Goal: Transaction & Acquisition: Purchase product/service

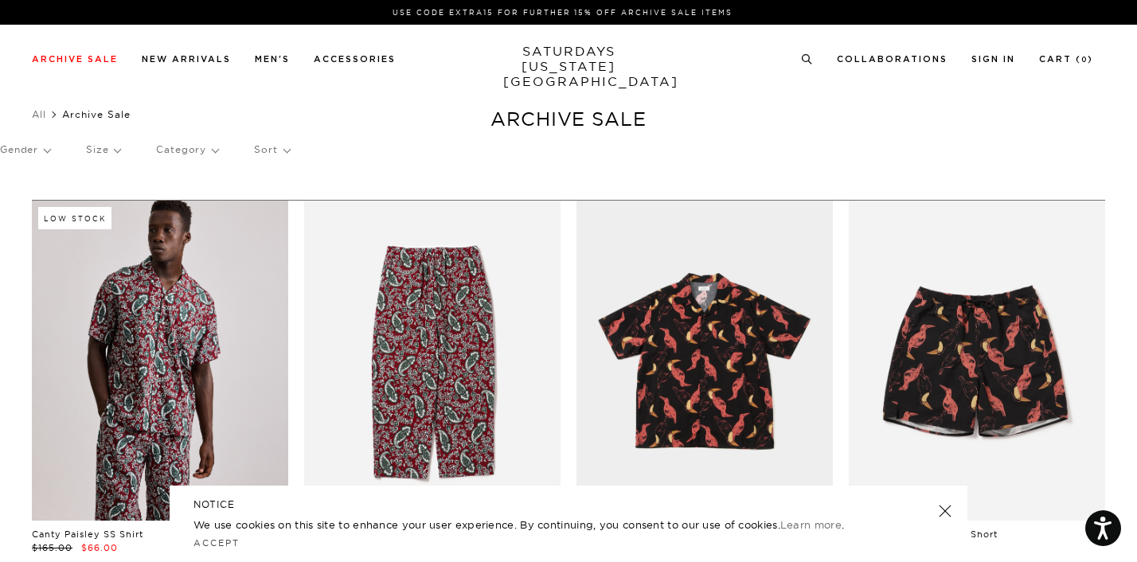
click at [938, 509] on link at bounding box center [945, 511] width 22 height 22
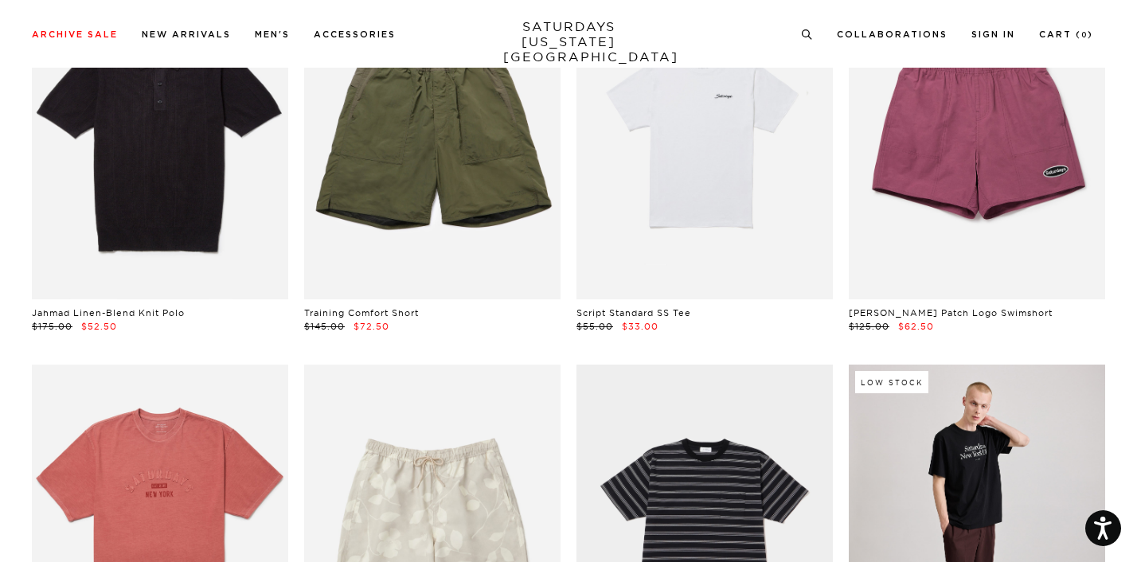
scroll to position [3168, 0]
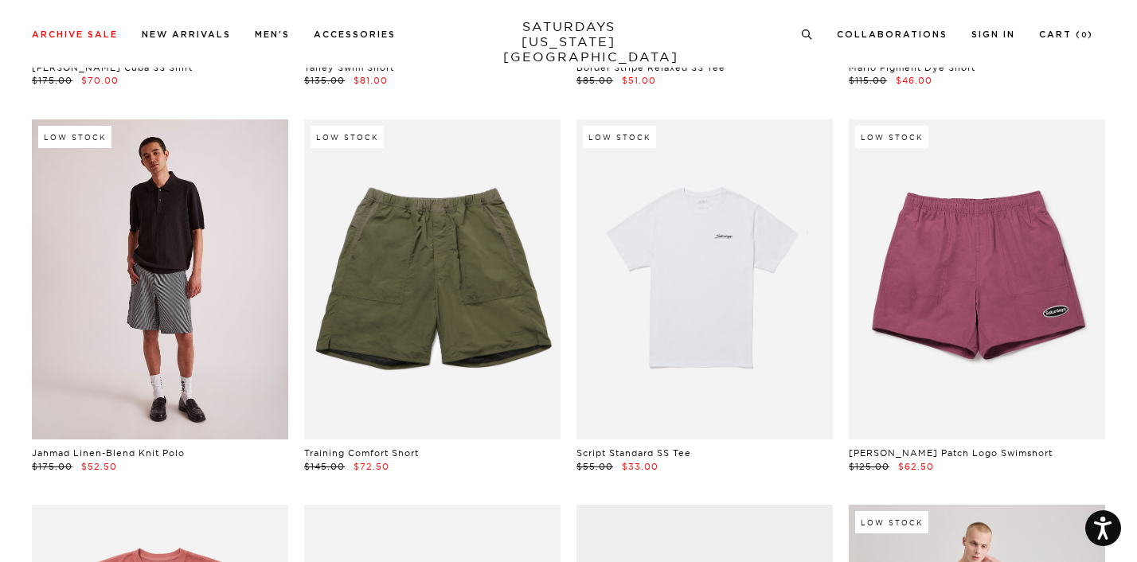
click at [182, 375] on link at bounding box center [160, 279] width 256 height 321
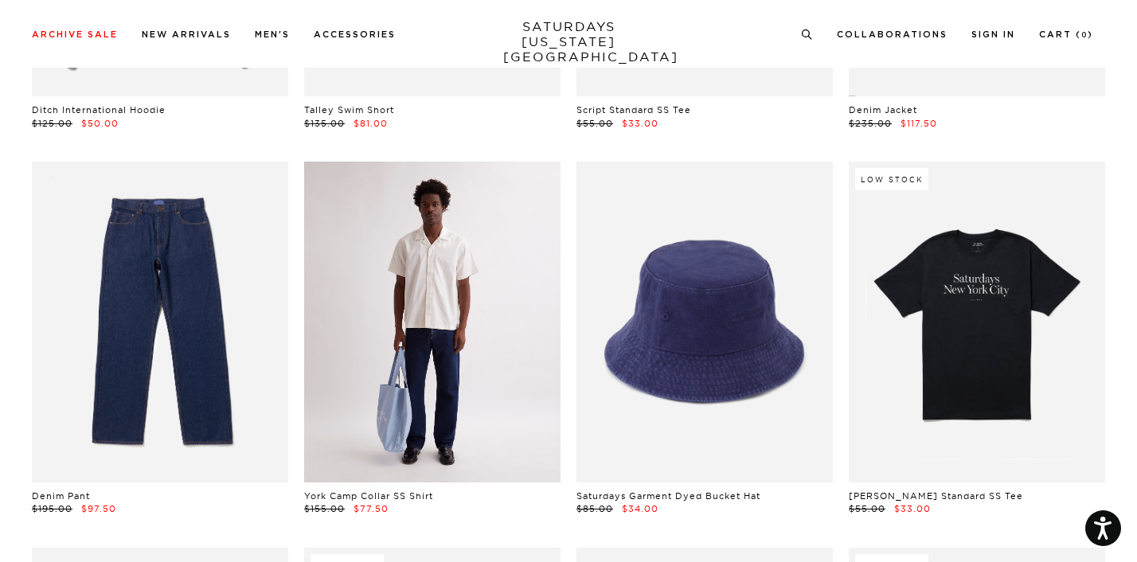
scroll to position [6596, 0]
click at [495, 405] on link at bounding box center [432, 322] width 256 height 321
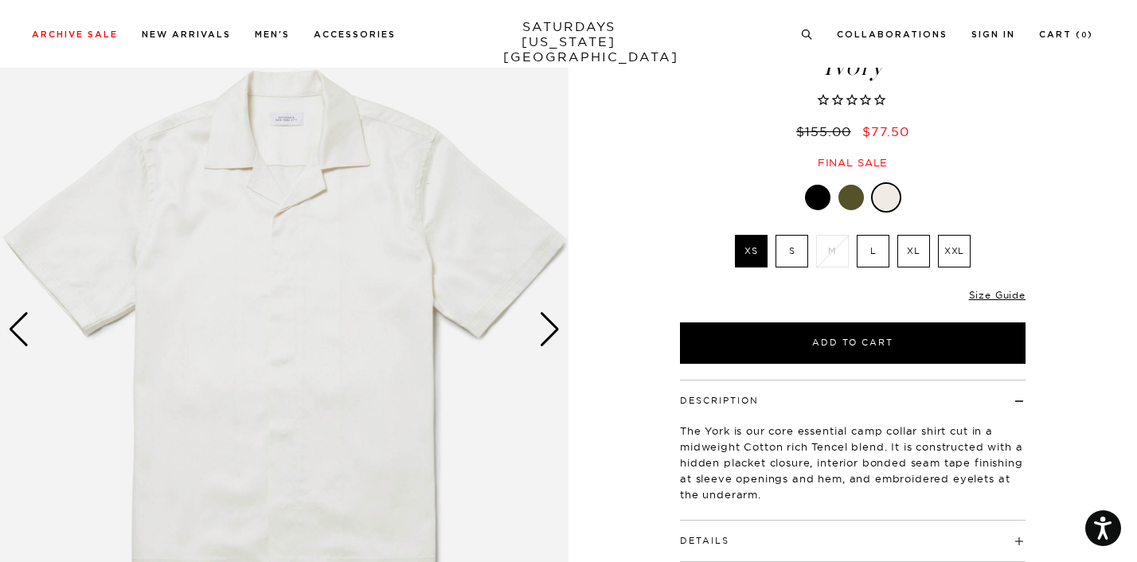
scroll to position [166, 0]
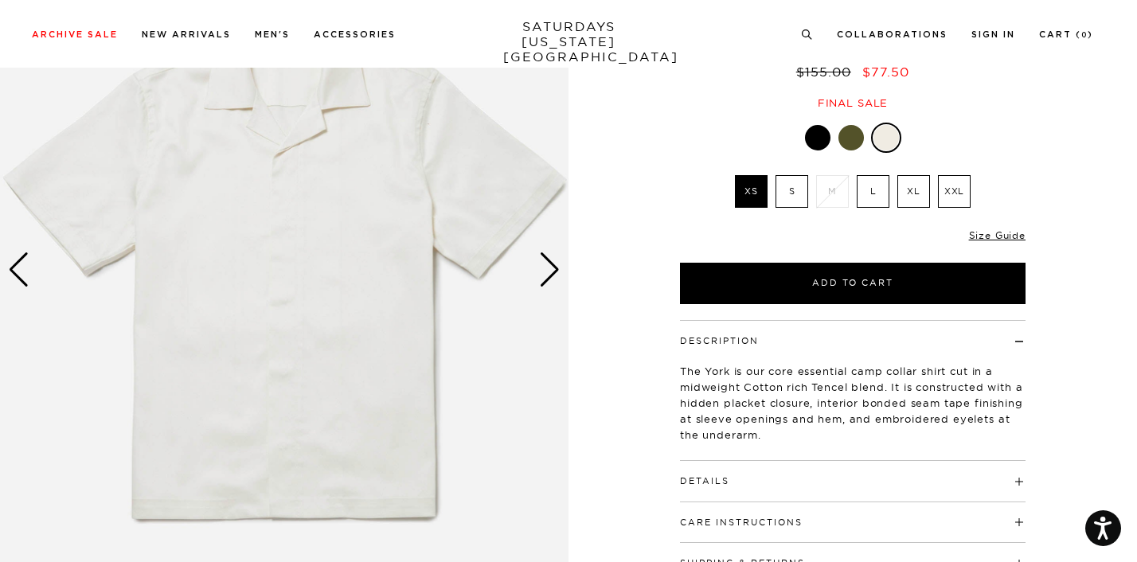
click at [337, 214] on img at bounding box center [284, 270] width 569 height 711
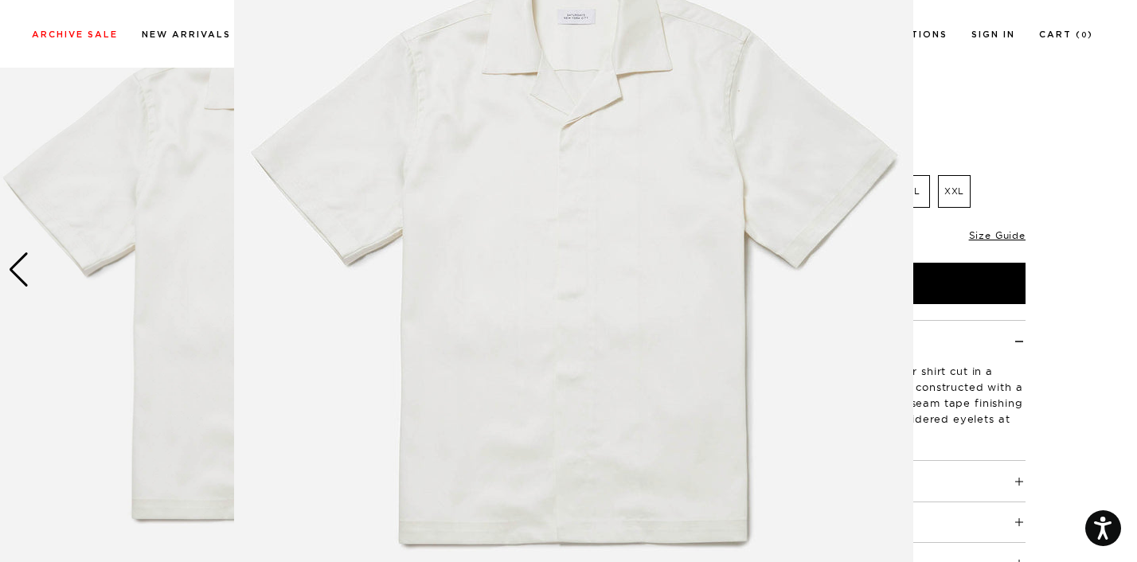
scroll to position [149, 0]
click at [312, 350] on img at bounding box center [573, 258] width 679 height 815
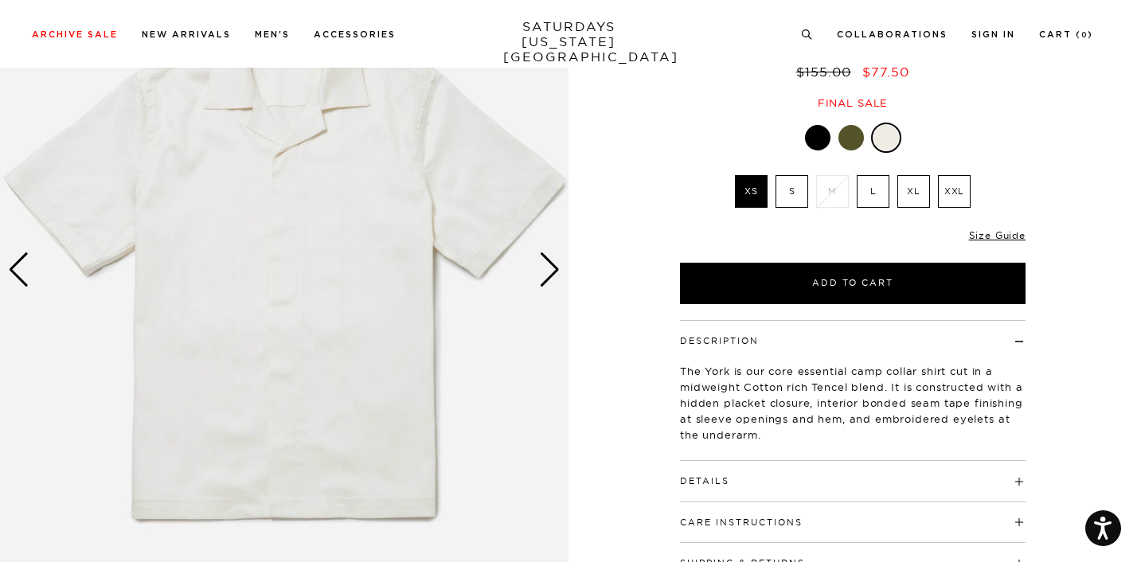
click at [547, 275] on div "Next slide" at bounding box center [549, 269] width 21 height 35
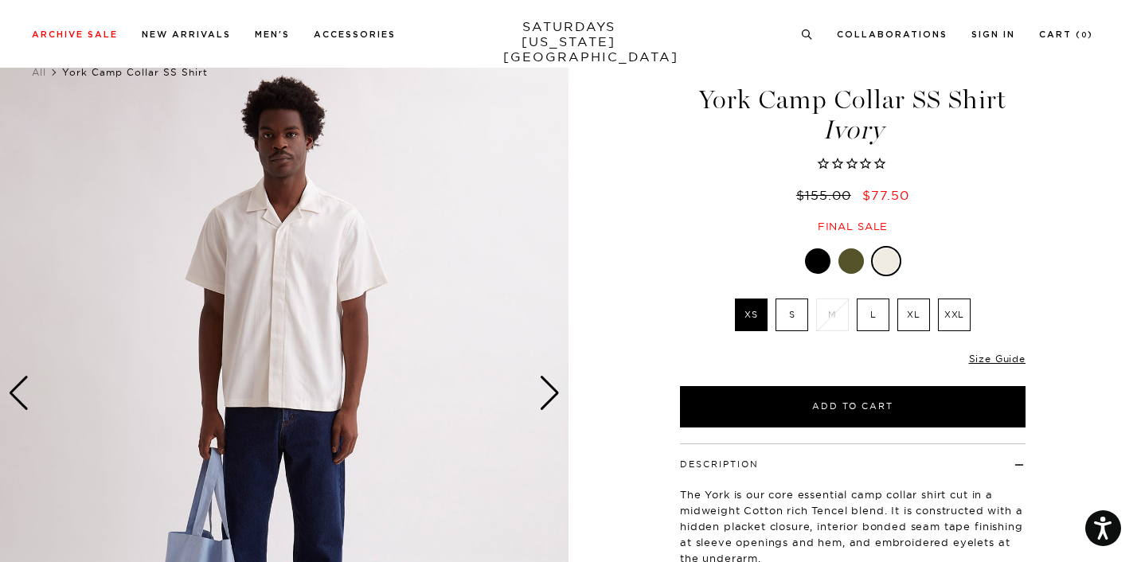
scroll to position [25, 0]
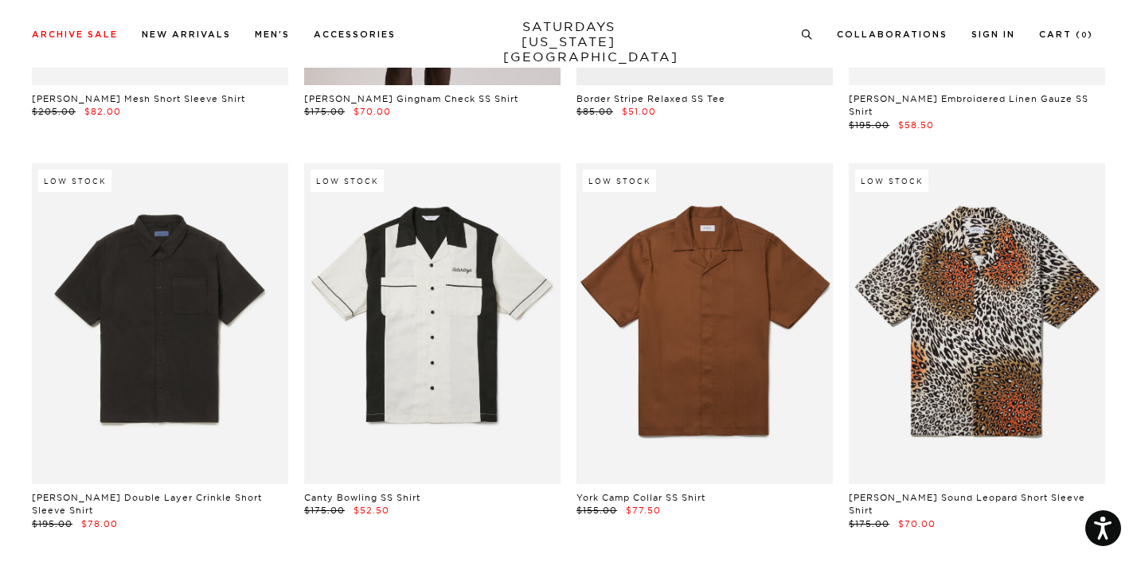
scroll to position [12399, 0]
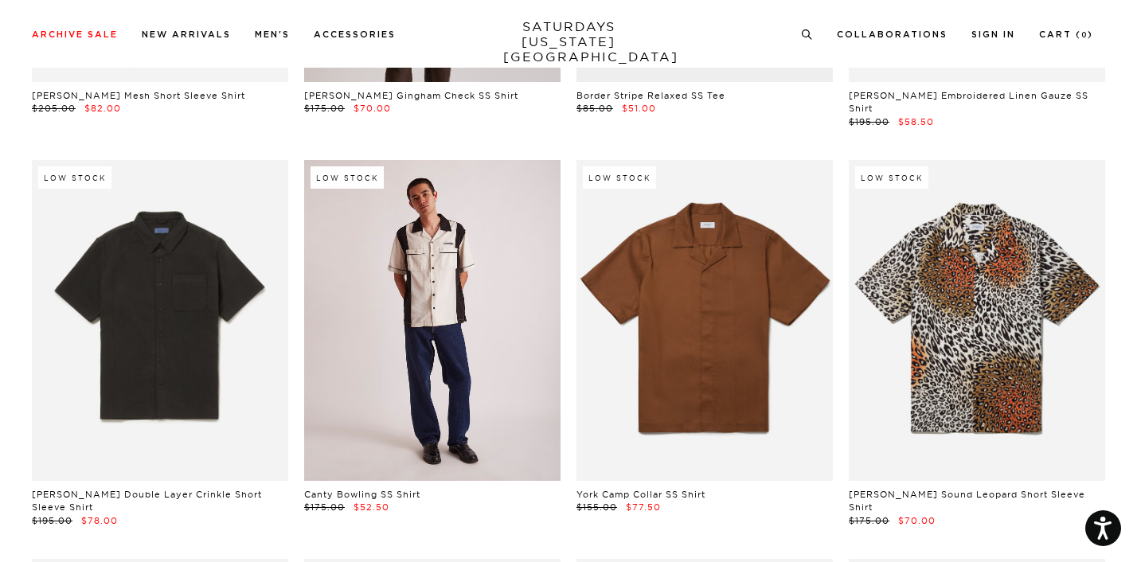
click at [451, 381] on link at bounding box center [432, 320] width 256 height 321
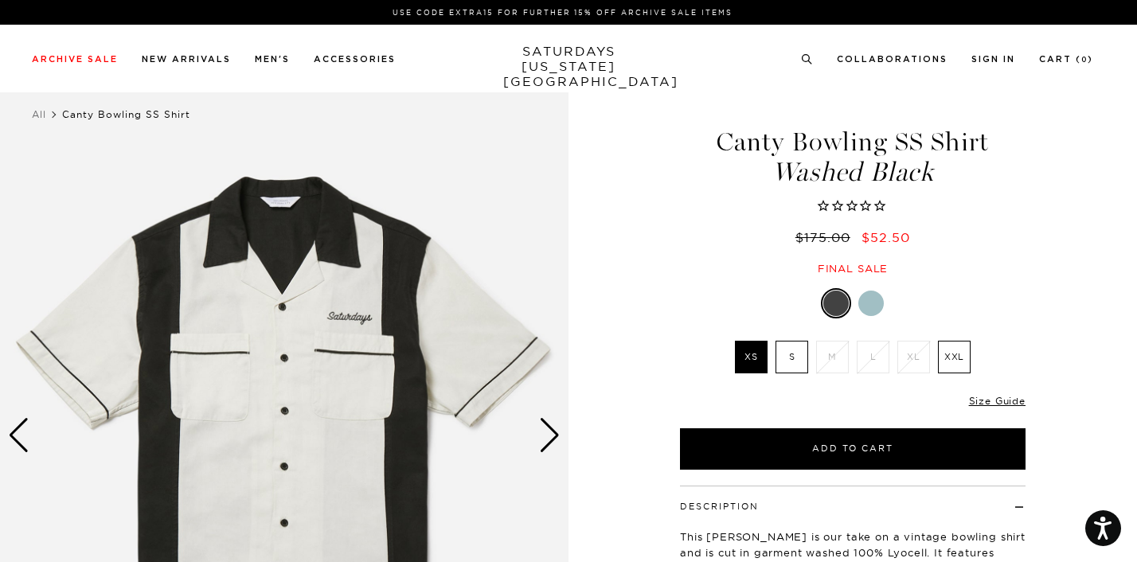
click at [549, 445] on div "Next slide" at bounding box center [549, 435] width 21 height 35
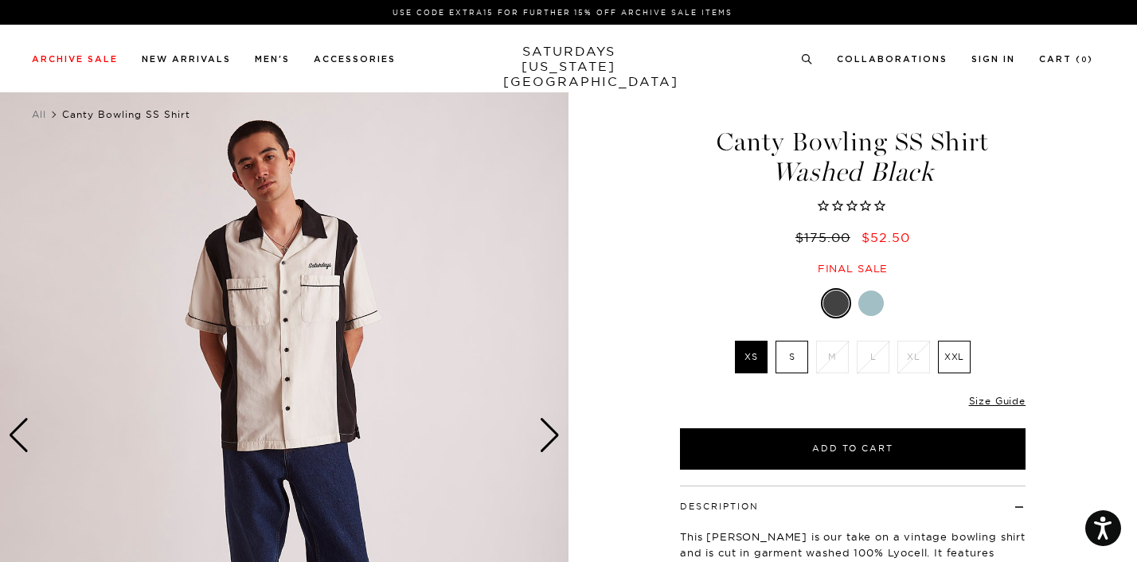
click at [549, 445] on div "Next slide" at bounding box center [549, 435] width 21 height 35
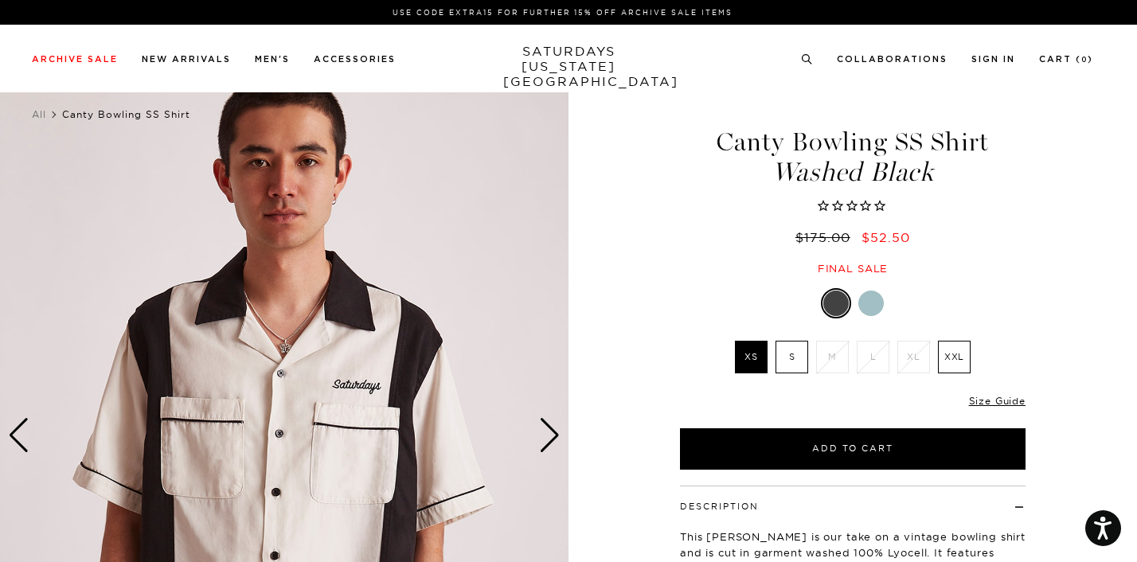
click at [549, 445] on div "Next slide" at bounding box center [549, 435] width 21 height 35
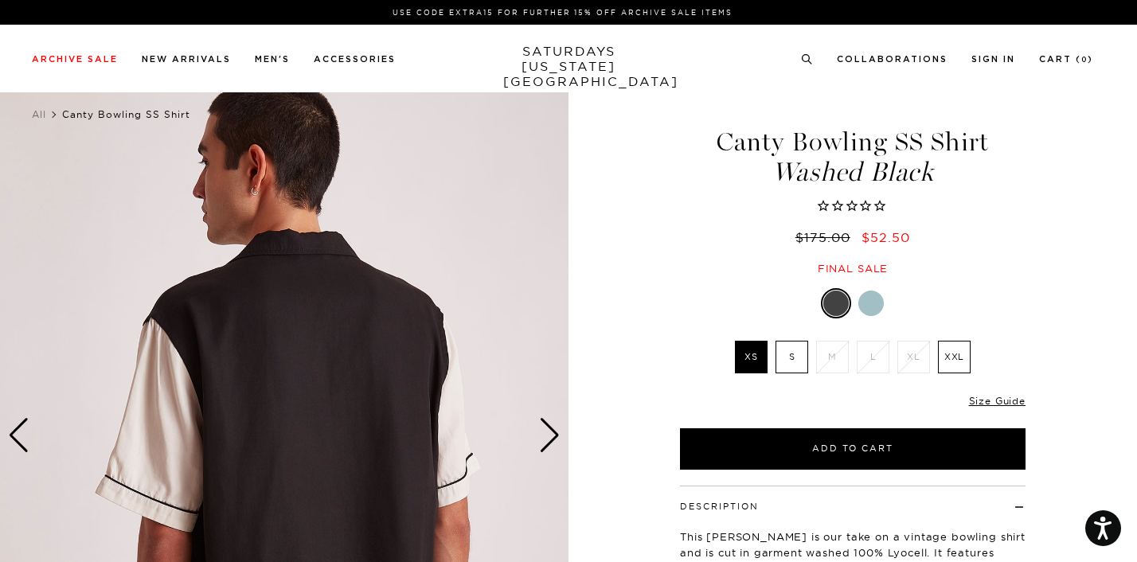
click at [958, 361] on label "XXL" at bounding box center [954, 357] width 33 height 33
click at [0, 0] on input "XXL" at bounding box center [0, 0] width 0 height 0
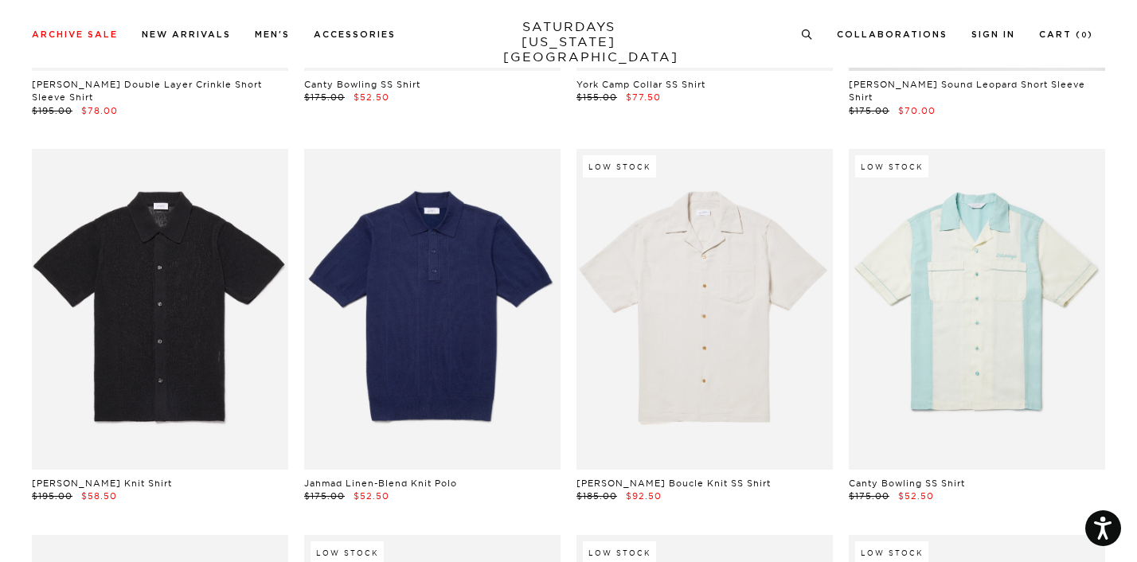
scroll to position [12811, 0]
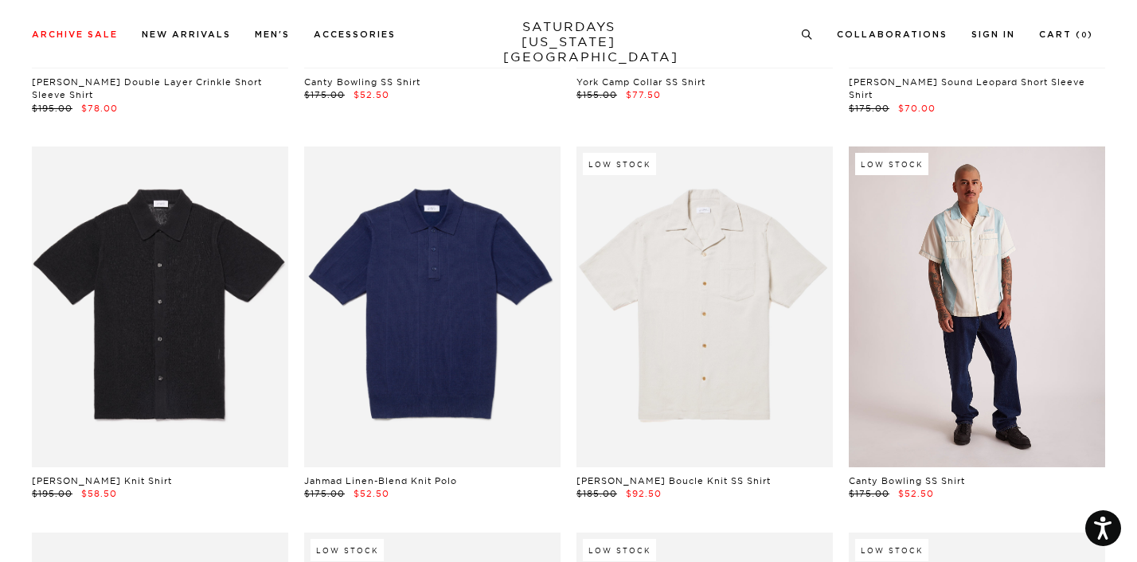
click at [1019, 417] on link at bounding box center [977, 307] width 256 height 321
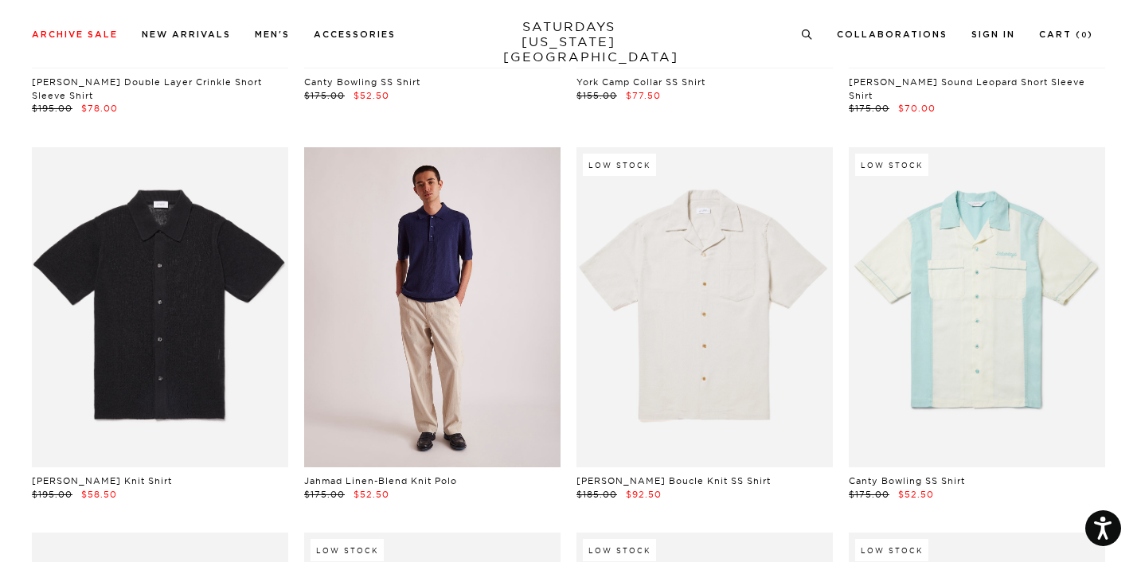
click at [521, 328] on link at bounding box center [432, 307] width 256 height 321
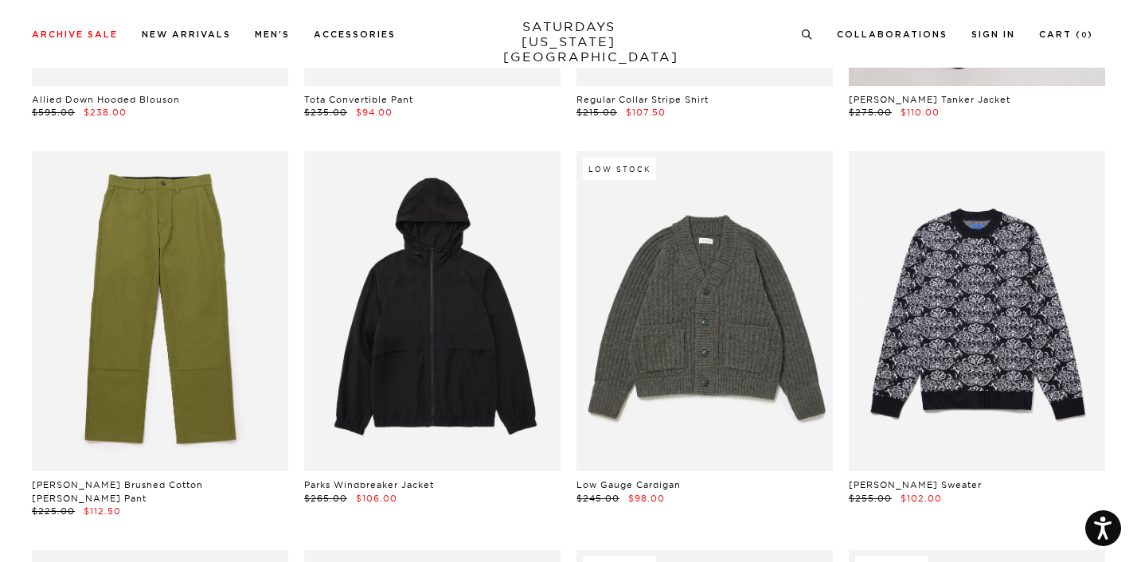
scroll to position [19393, 0]
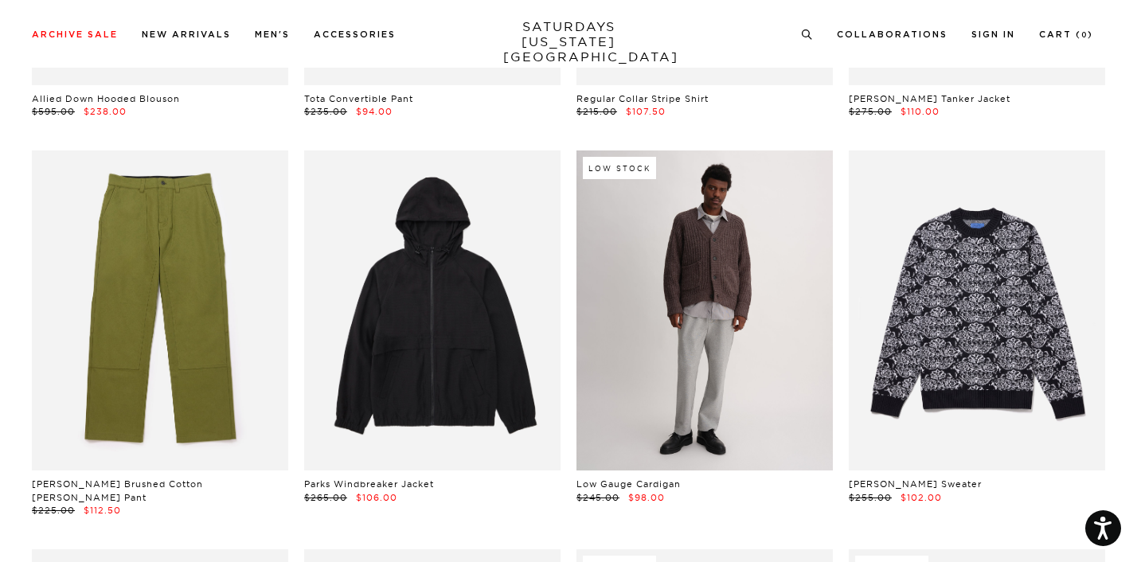
click at [707, 398] on link at bounding box center [705, 310] width 256 height 321
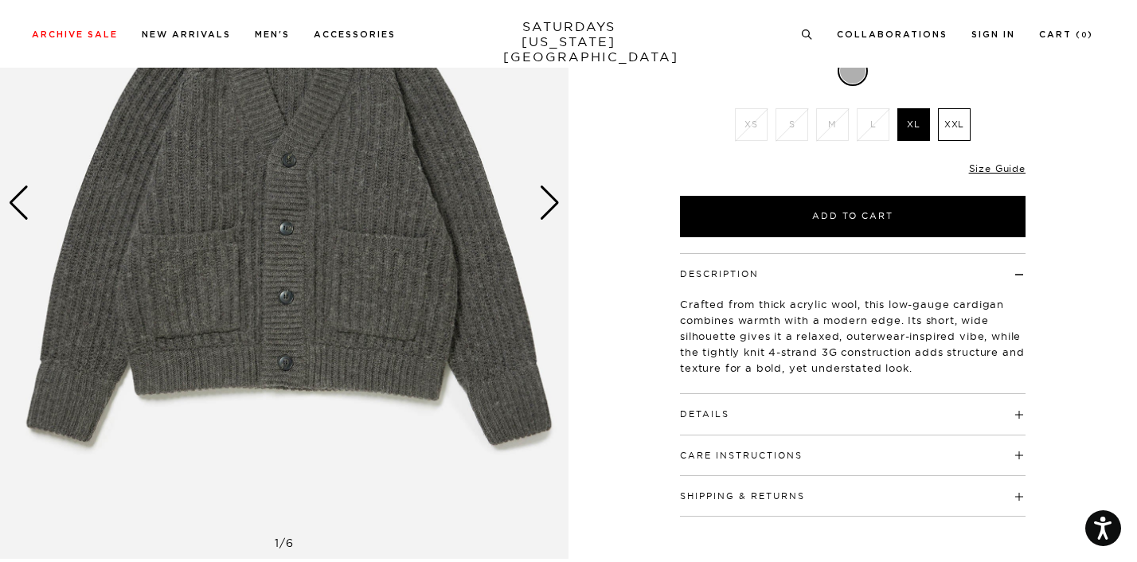
scroll to position [234, 0]
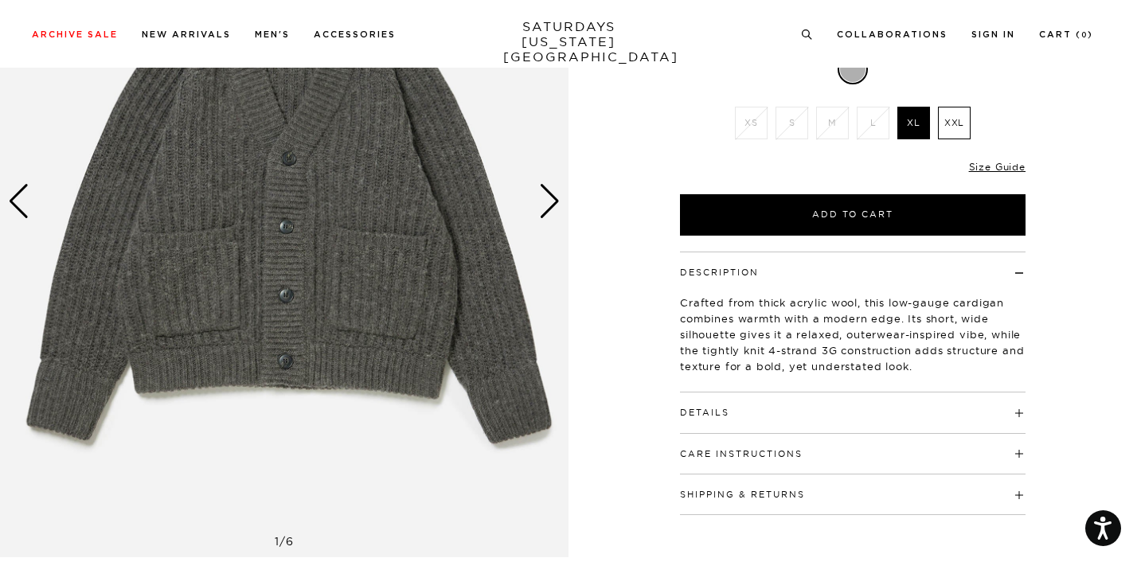
click at [548, 213] on div "Next slide" at bounding box center [549, 201] width 21 height 35
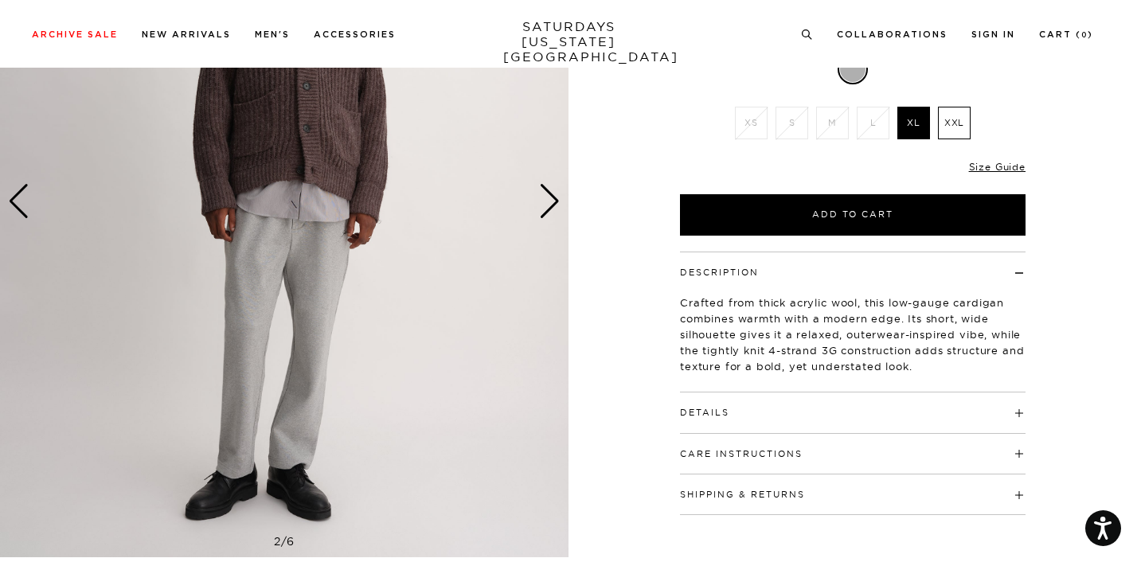
click at [548, 213] on div "Next slide" at bounding box center [549, 201] width 21 height 35
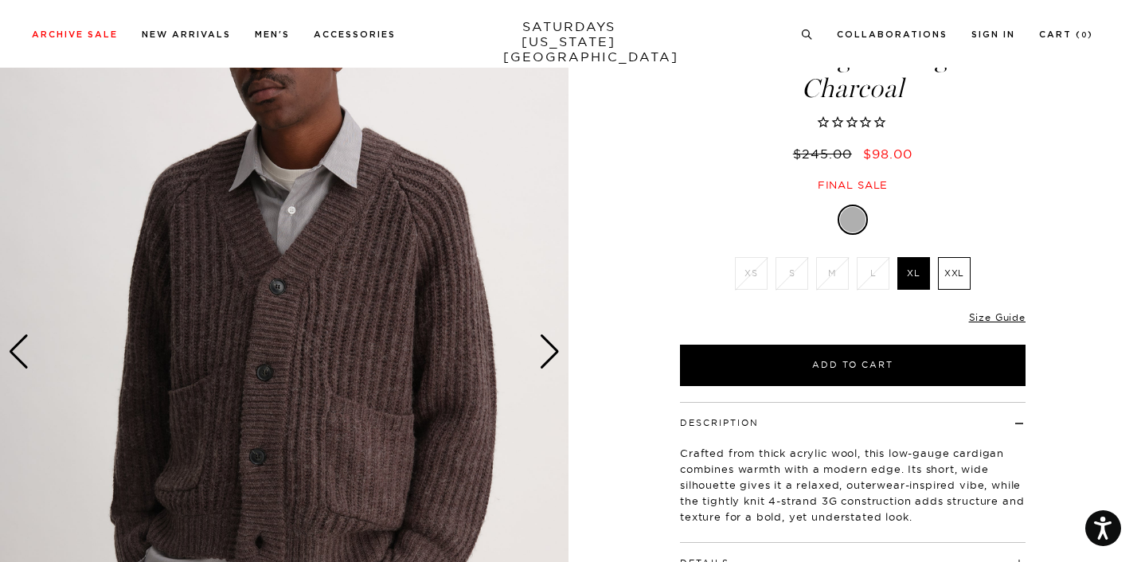
scroll to position [36, 0]
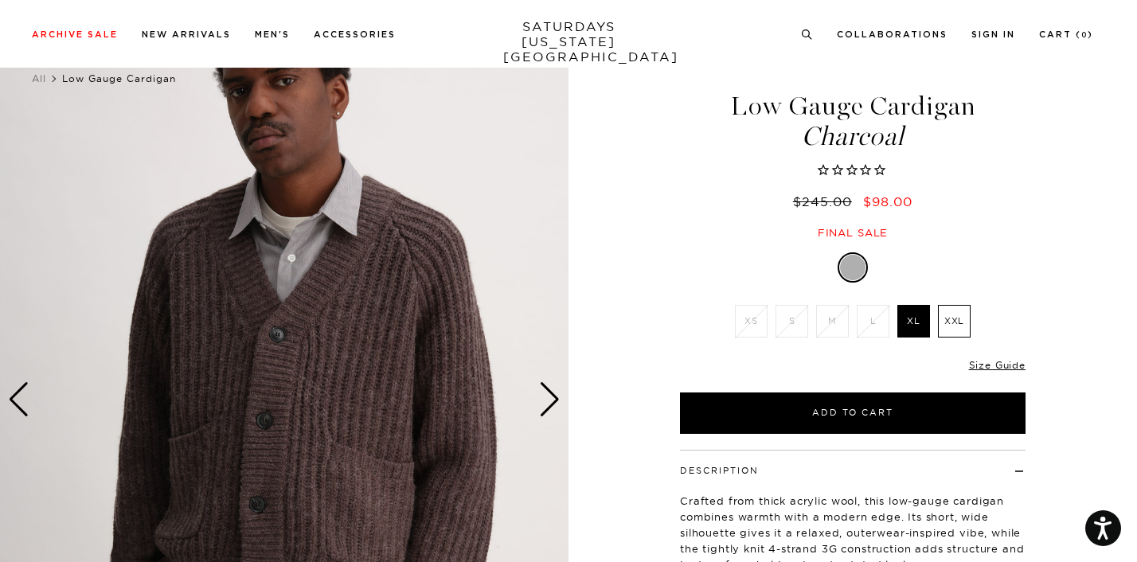
click at [557, 397] on div "Next slide" at bounding box center [549, 399] width 21 height 35
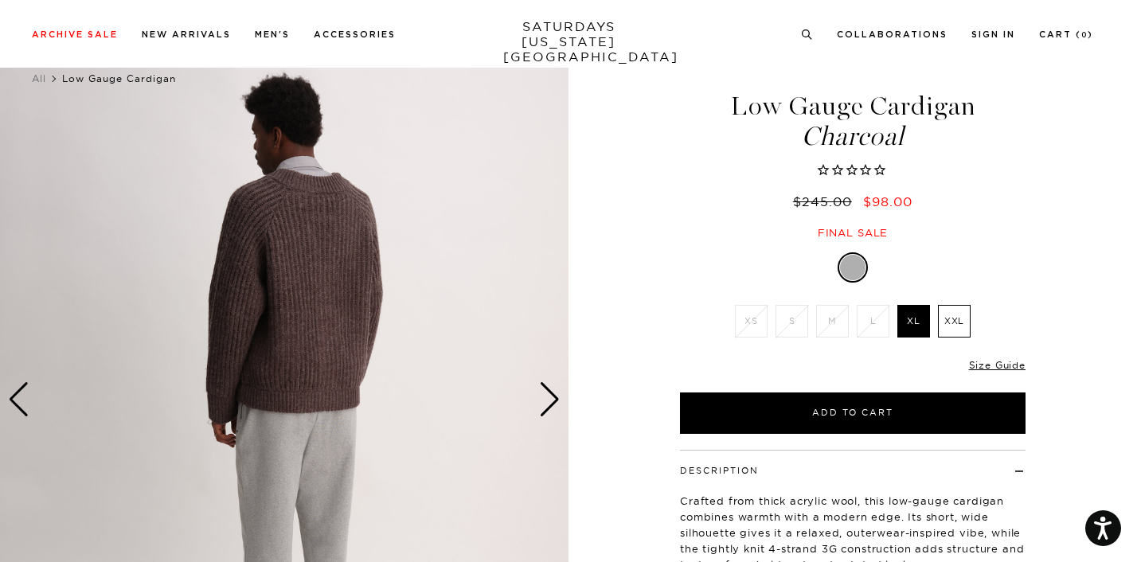
click at [557, 397] on div "Next slide" at bounding box center [549, 399] width 21 height 35
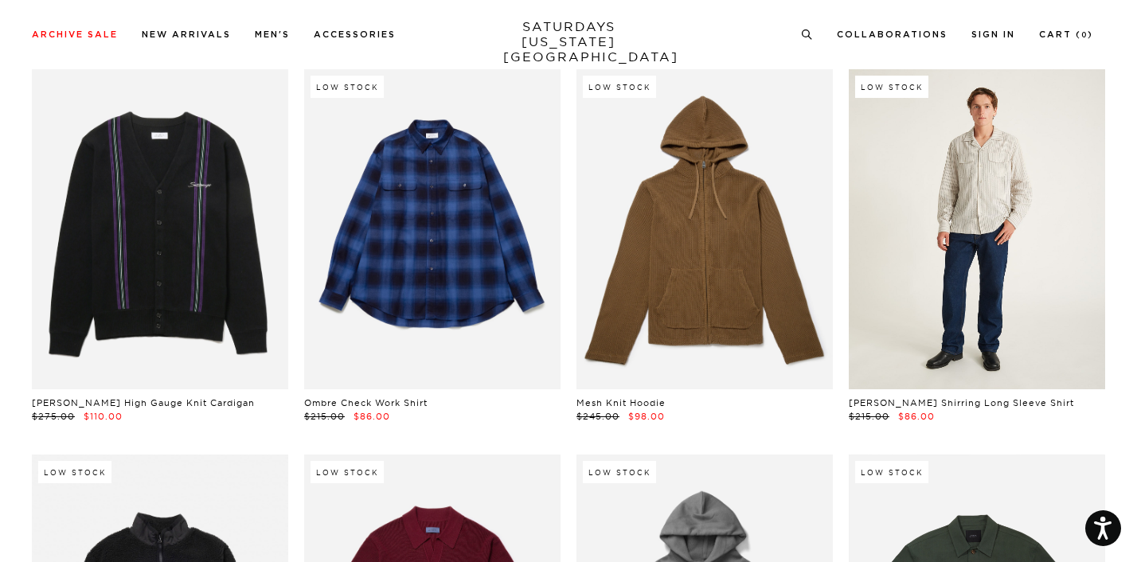
scroll to position [22589, 0]
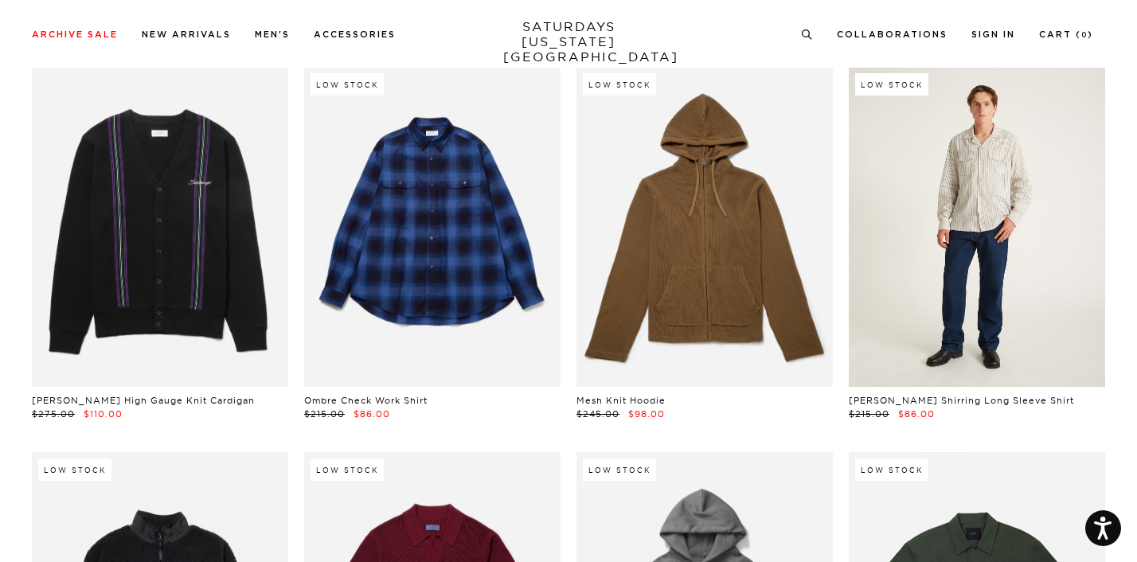
click at [1014, 246] on link at bounding box center [977, 227] width 256 height 321
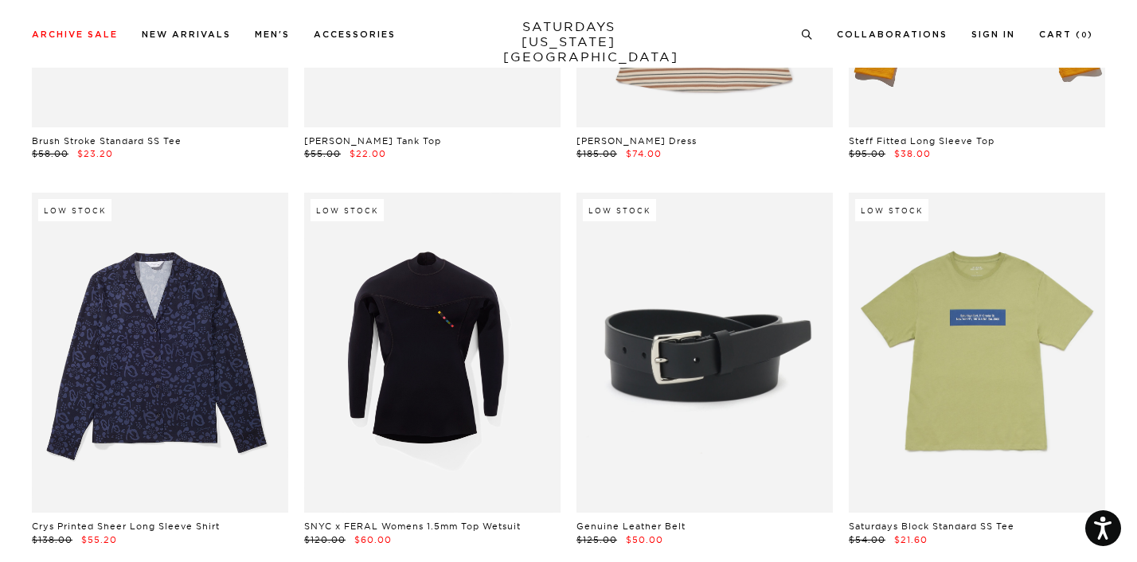
scroll to position [34855, 0]
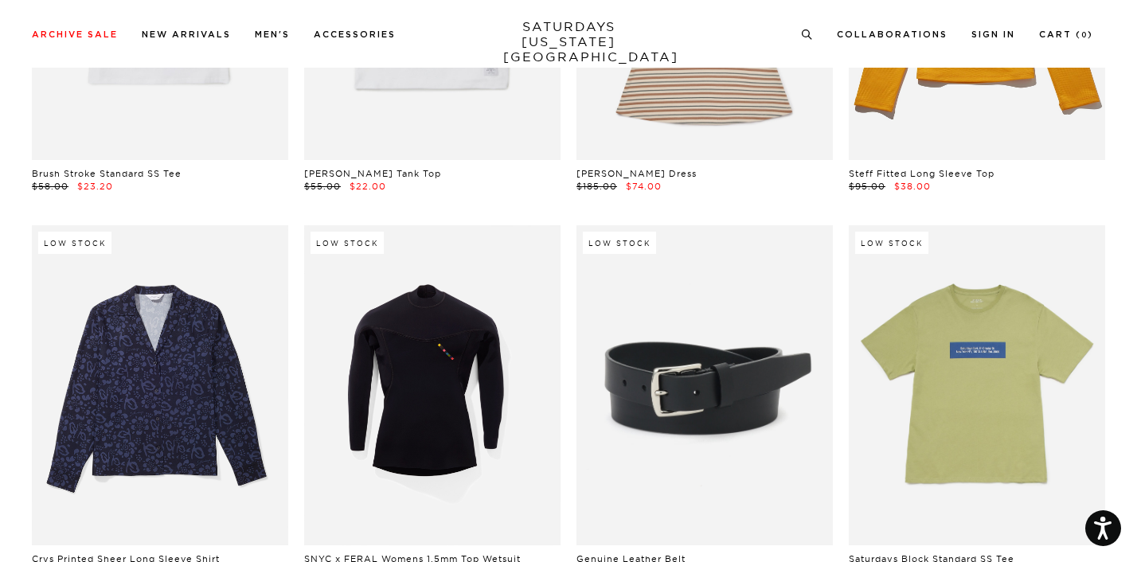
click at [665, 265] on link at bounding box center [705, 385] width 256 height 321
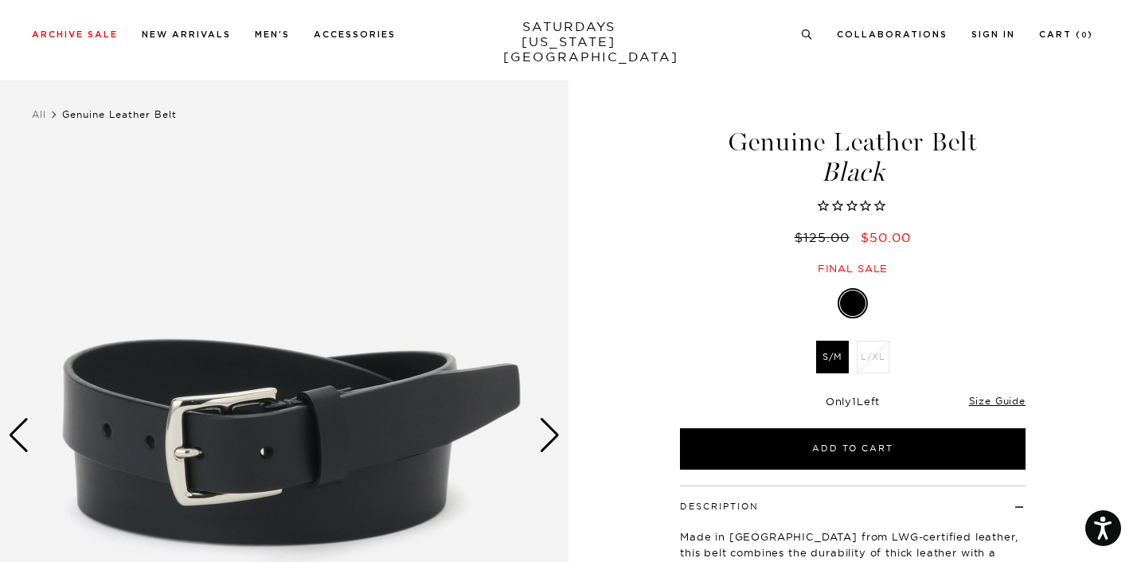
scroll to position [161, 0]
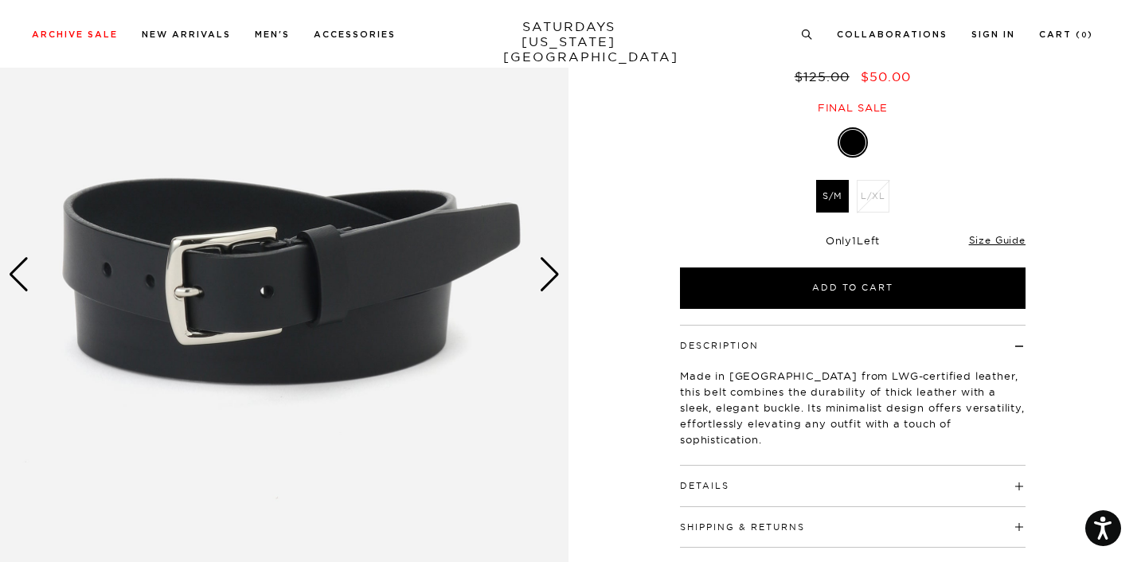
click at [541, 274] on div "Next slide" at bounding box center [549, 274] width 21 height 35
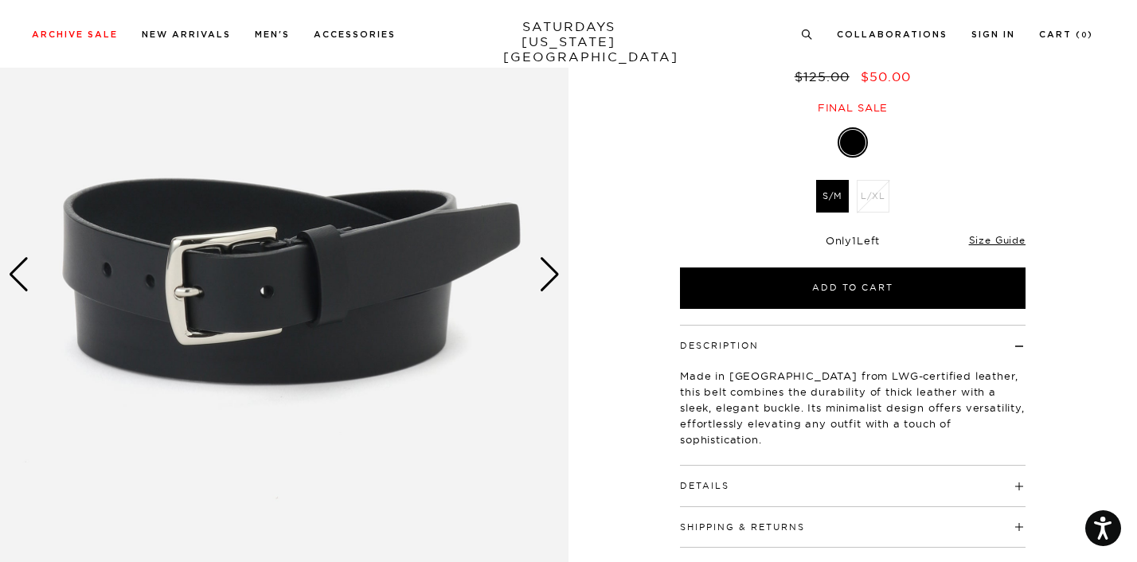
click at [541, 274] on div "Next slide" at bounding box center [549, 274] width 21 height 35
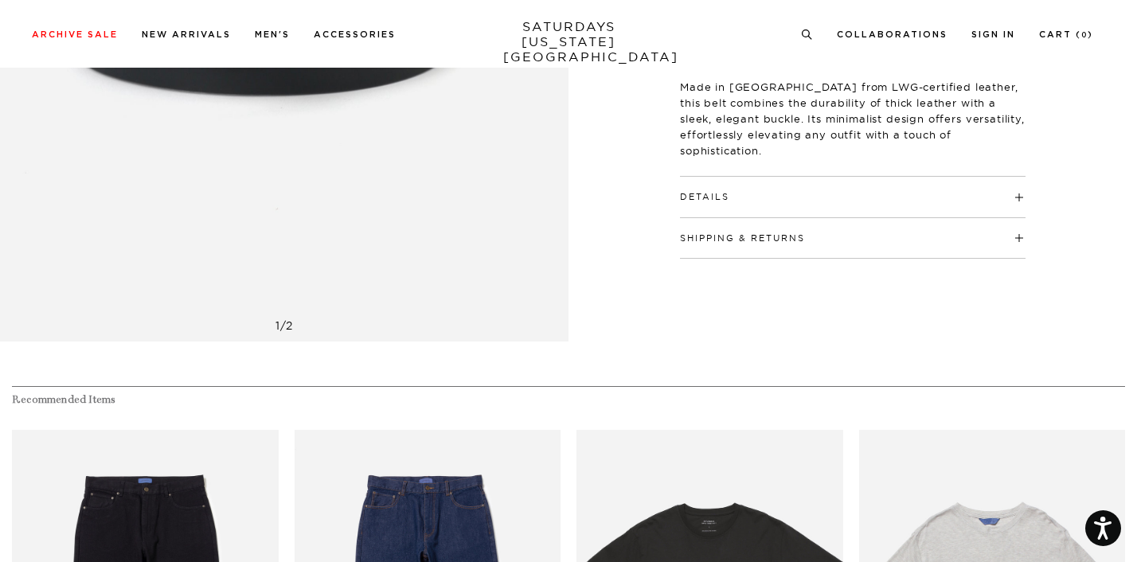
scroll to position [0, 0]
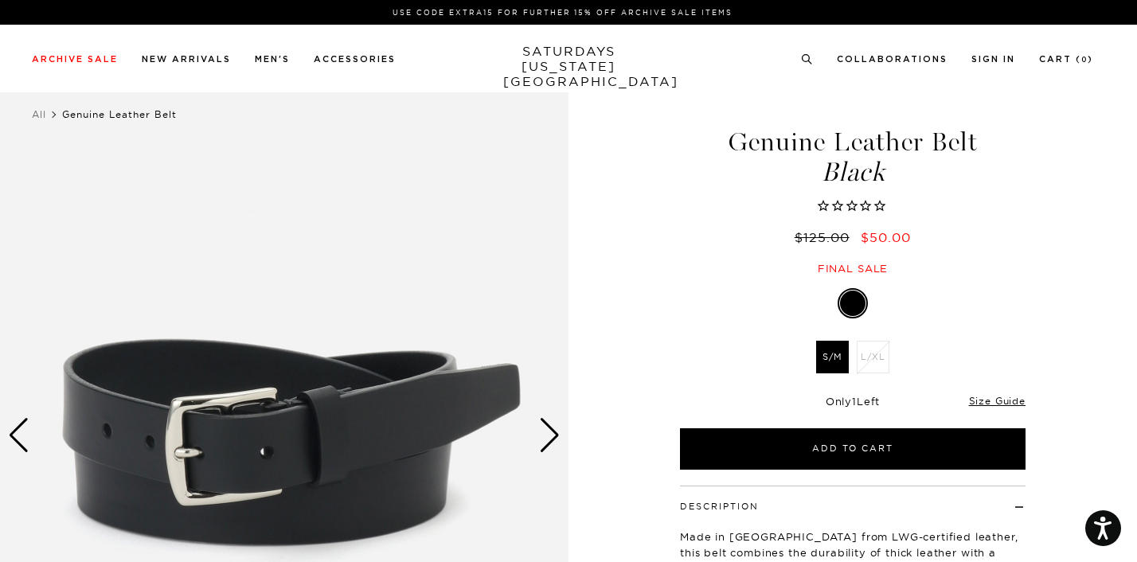
click at [813, 57] on icon at bounding box center [807, 59] width 12 height 10
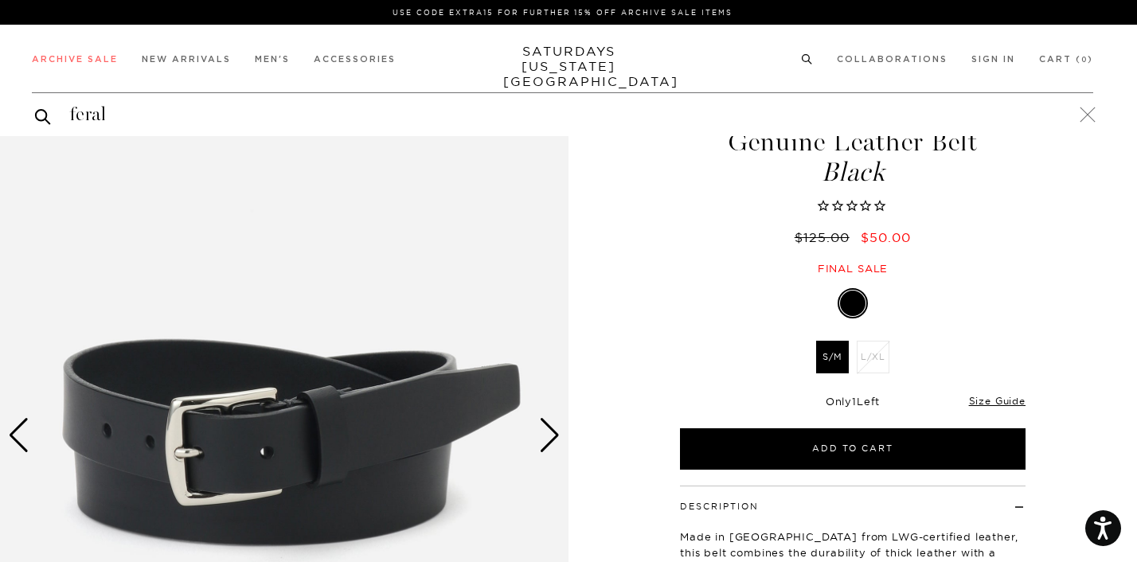
type input "feral"
click at [35, 107] on button "submit" at bounding box center [43, 116] width 16 height 19
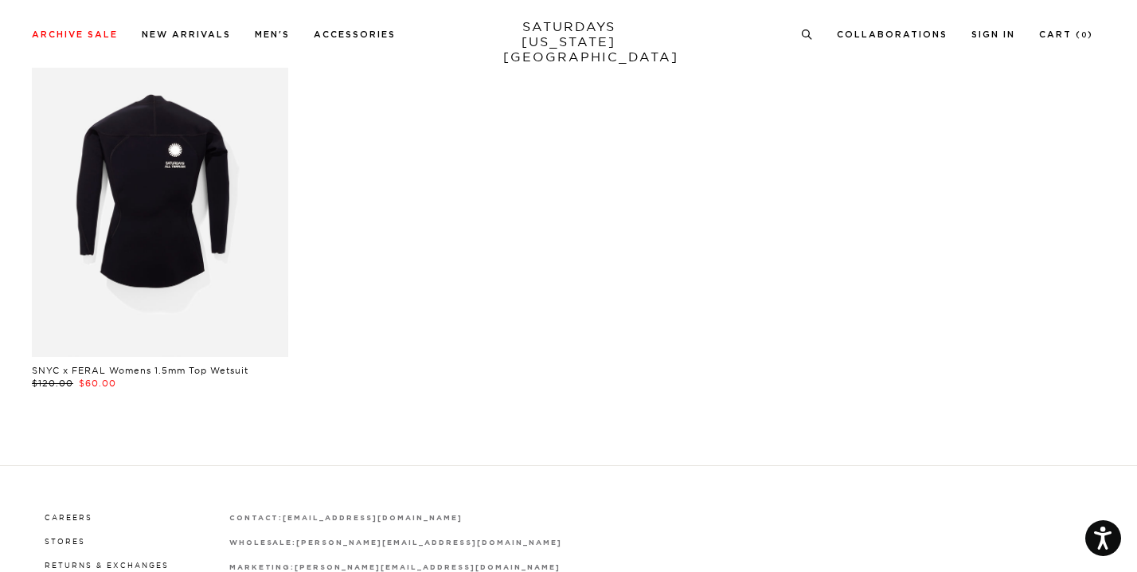
scroll to position [178, 0]
click at [206, 273] on link at bounding box center [160, 195] width 256 height 321
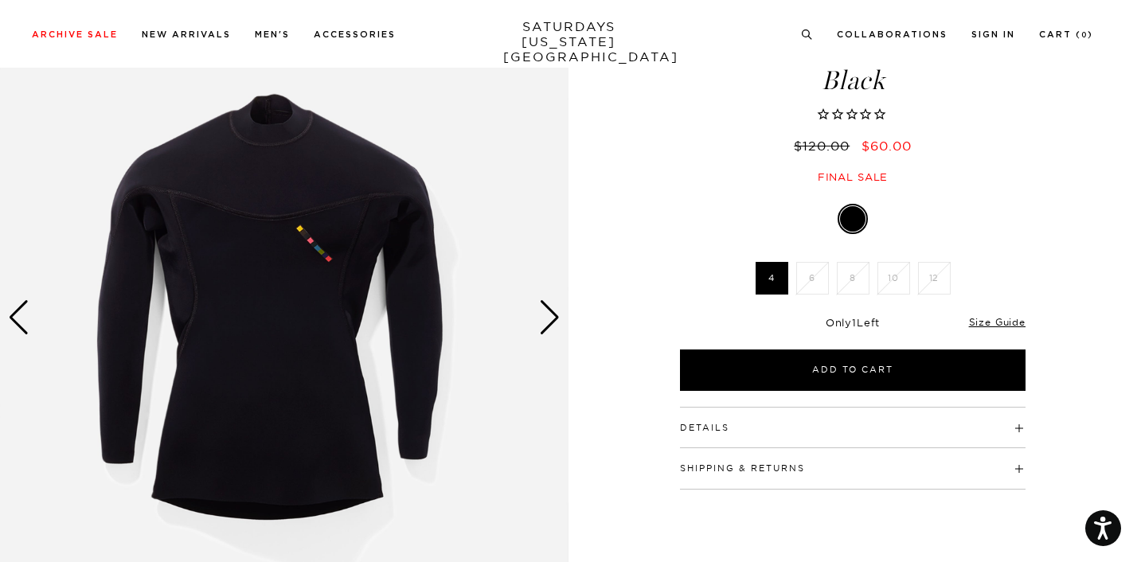
scroll to position [119, 0]
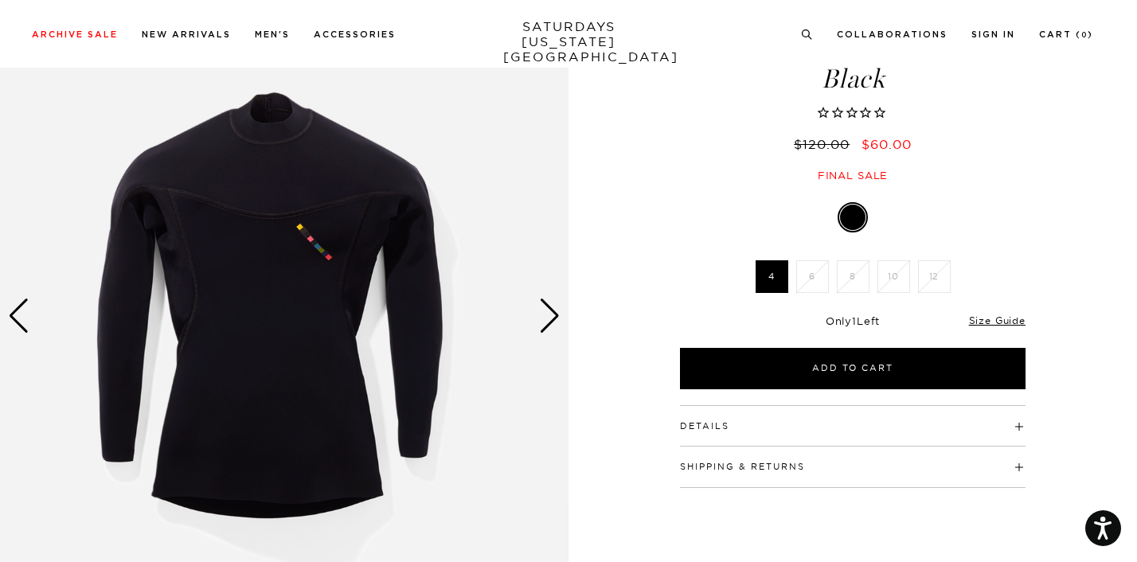
click at [559, 326] on div "Next slide" at bounding box center [549, 316] width 21 height 35
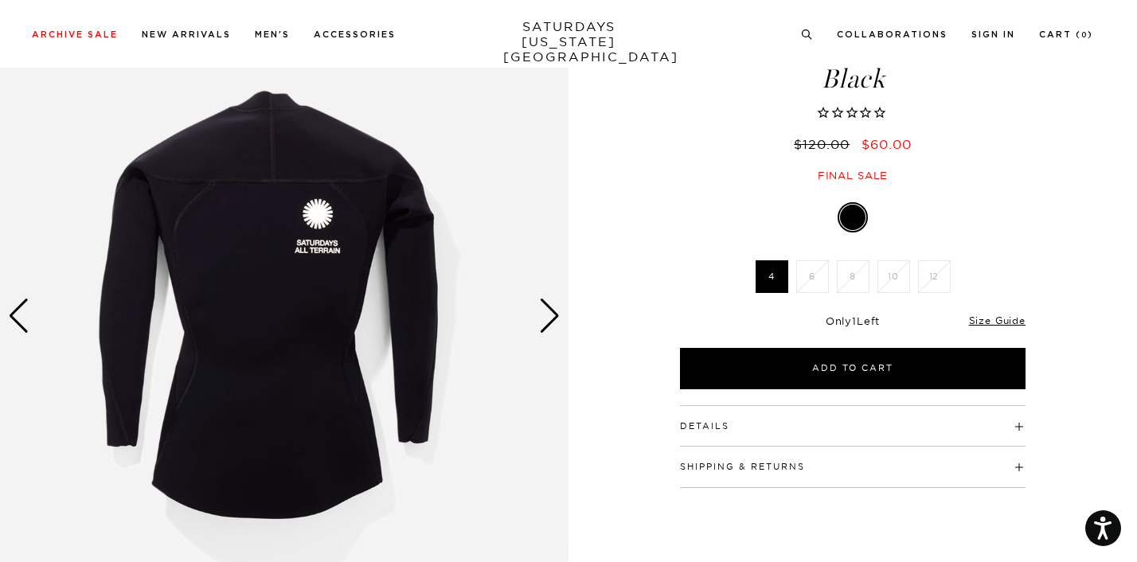
click at [559, 326] on div "Next slide" at bounding box center [549, 316] width 21 height 35
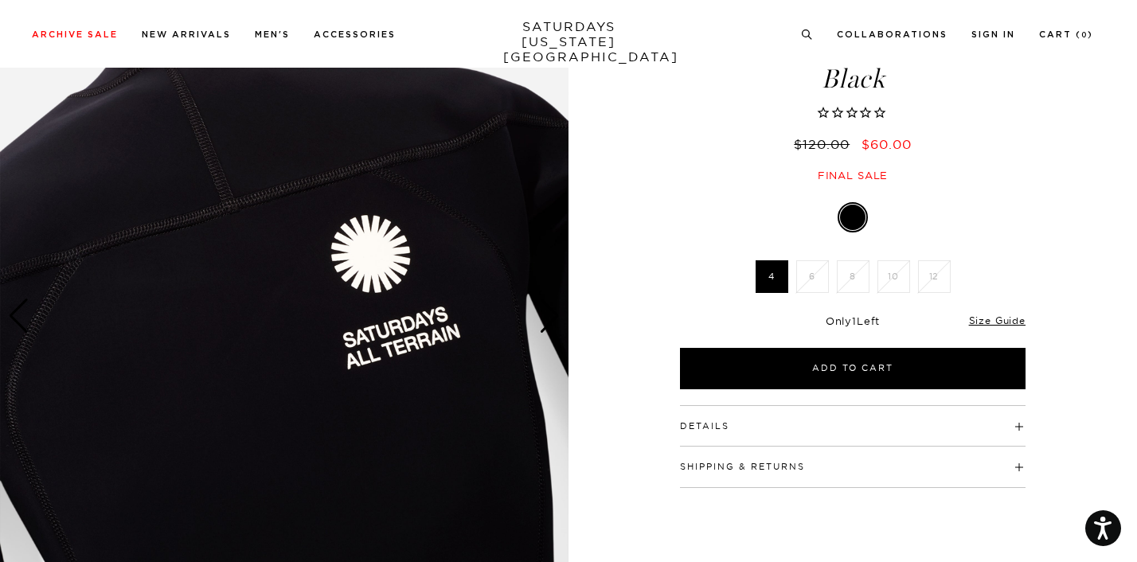
click at [556, 326] on div "Next slide" at bounding box center [549, 316] width 21 height 35
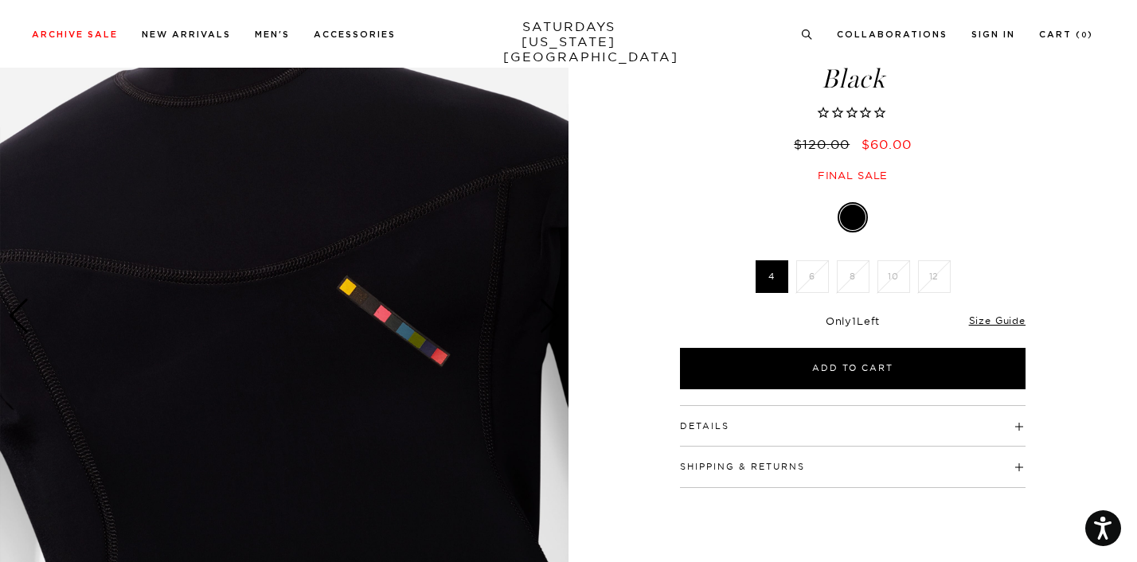
click at [556, 326] on div "Next slide" at bounding box center [549, 316] width 21 height 35
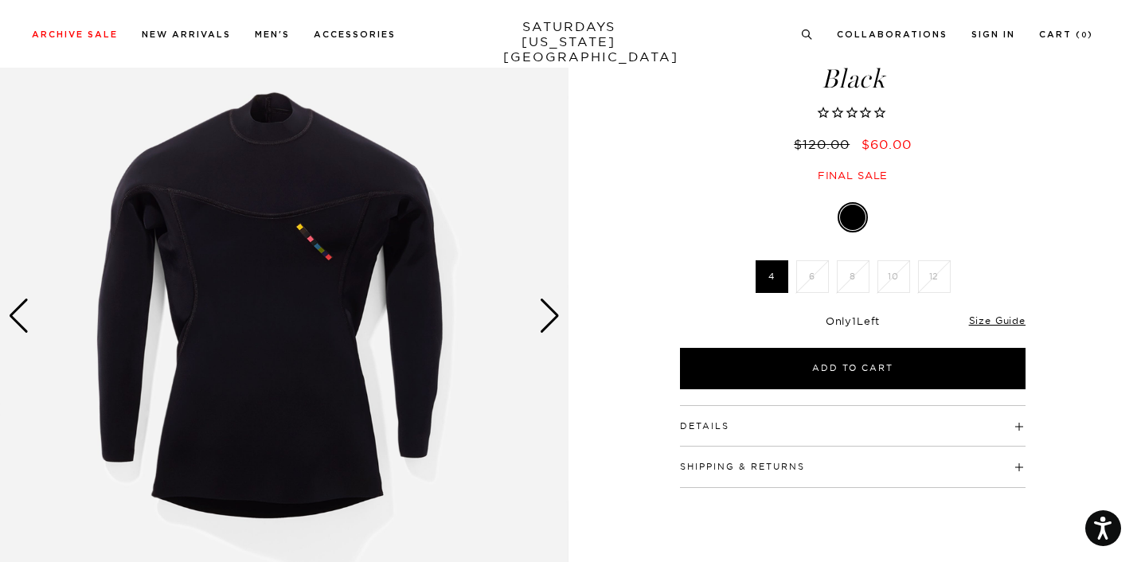
click at [556, 326] on div "Next slide" at bounding box center [549, 316] width 21 height 35
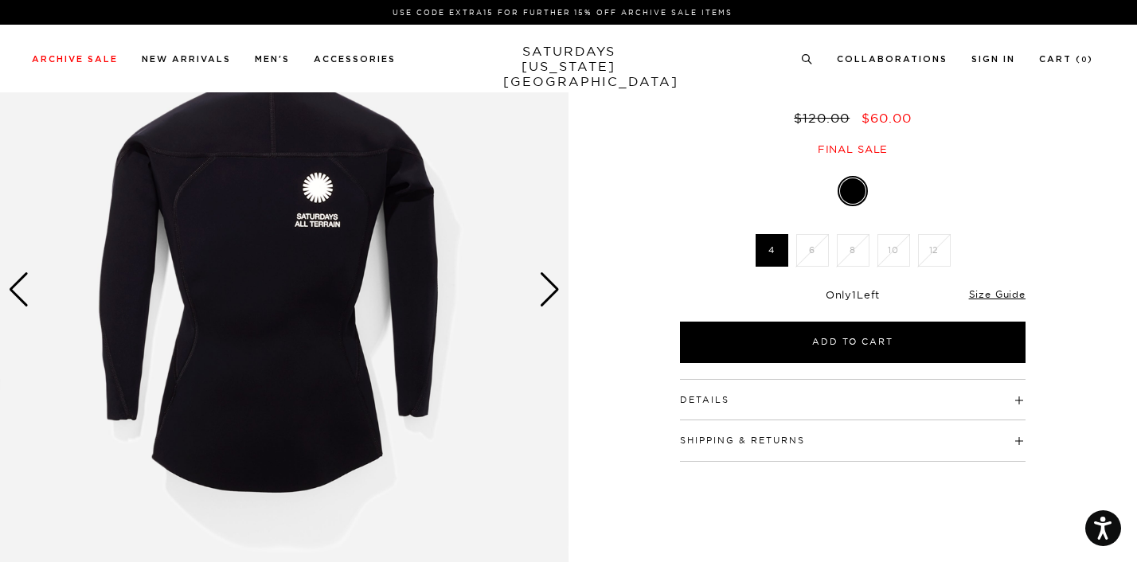
scroll to position [0, 0]
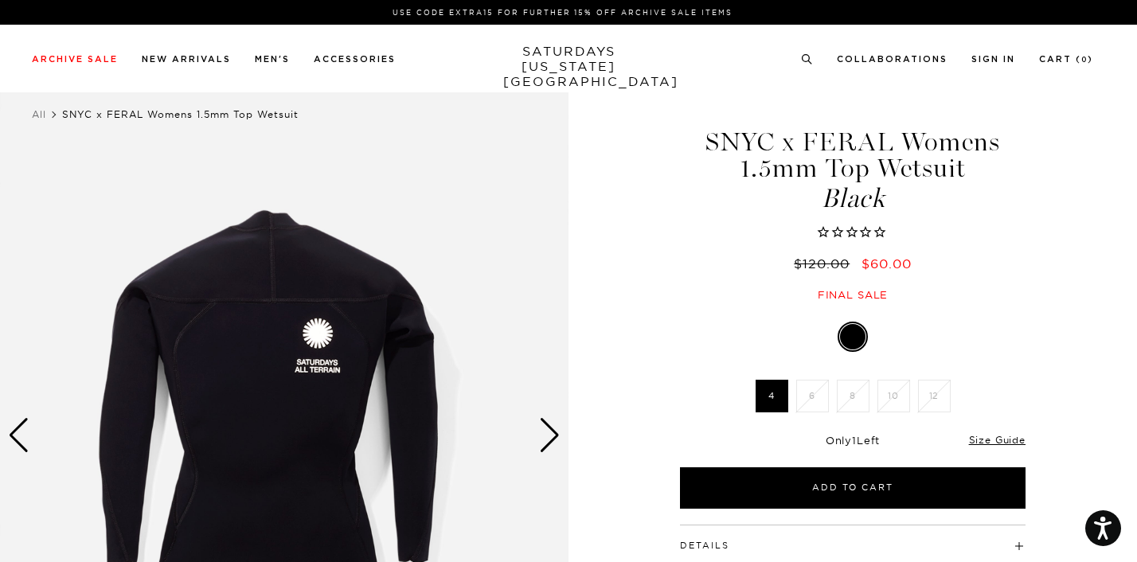
click at [808, 57] on div "Archive Sale Men's Tees Shirts Shorts Swim Knitwear Pants Sweats" at bounding box center [562, 58] width 1061 height 14
click at [810, 58] on circle at bounding box center [806, 58] width 7 height 7
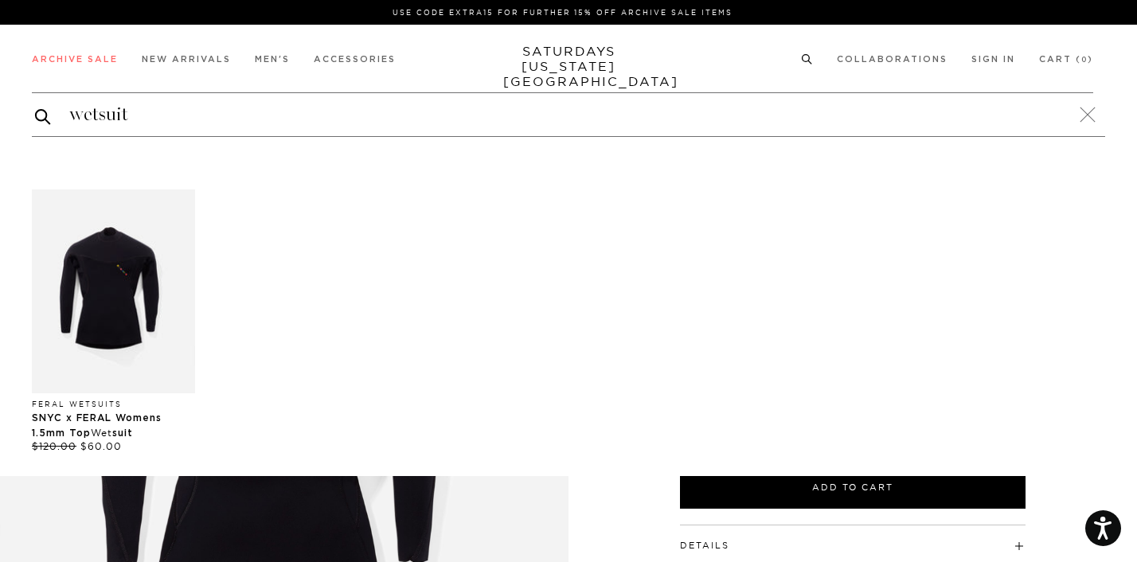
type input "wetsuit"
click at [35, 107] on button "submit" at bounding box center [43, 116] width 16 height 19
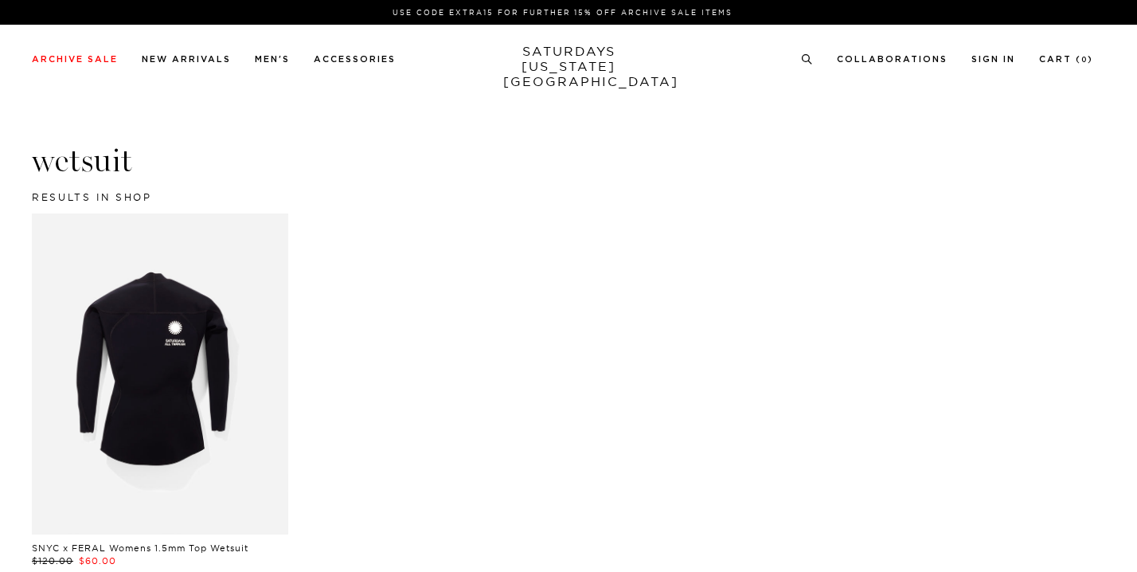
click at [180, 343] on link at bounding box center [160, 373] width 256 height 321
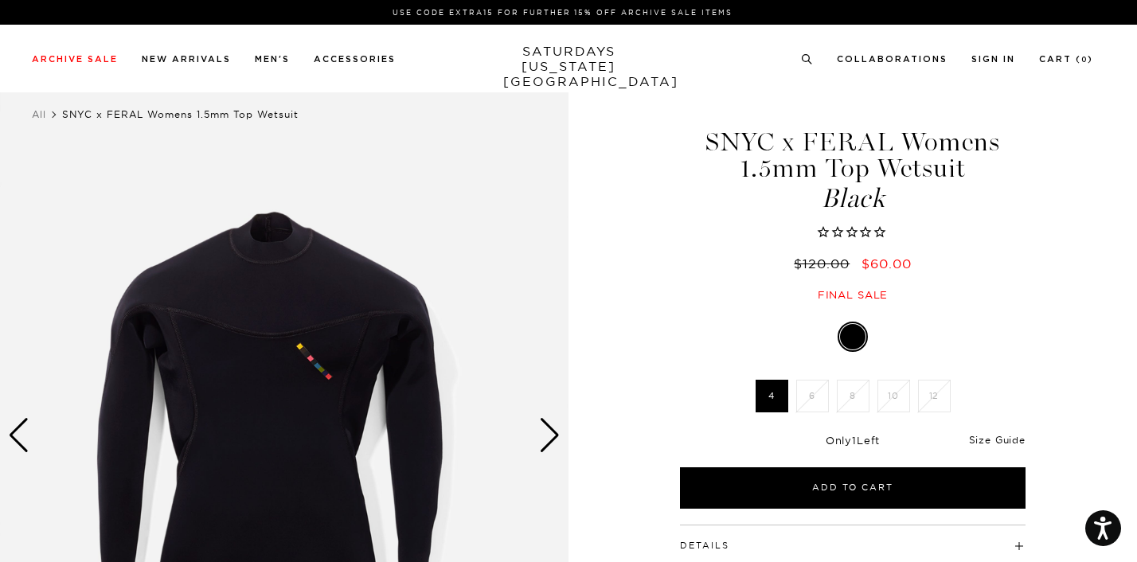
click at [1011, 434] on link "Size Guide" at bounding box center [997, 440] width 57 height 12
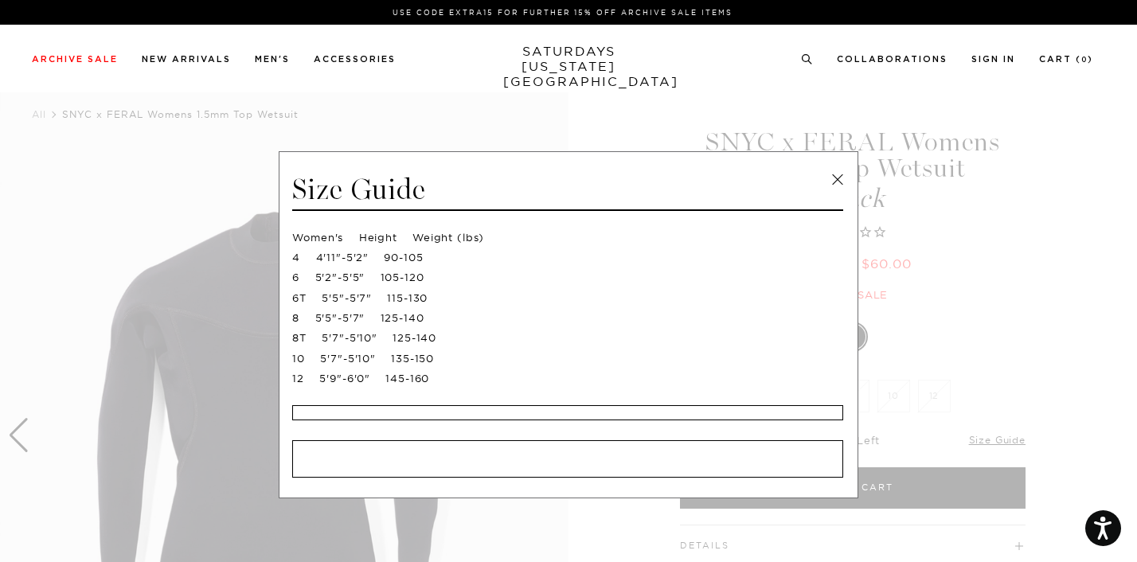
click at [1031, 336] on span at bounding box center [562, 281] width 1125 height 562
